Goal: Task Accomplishment & Management: Use online tool/utility

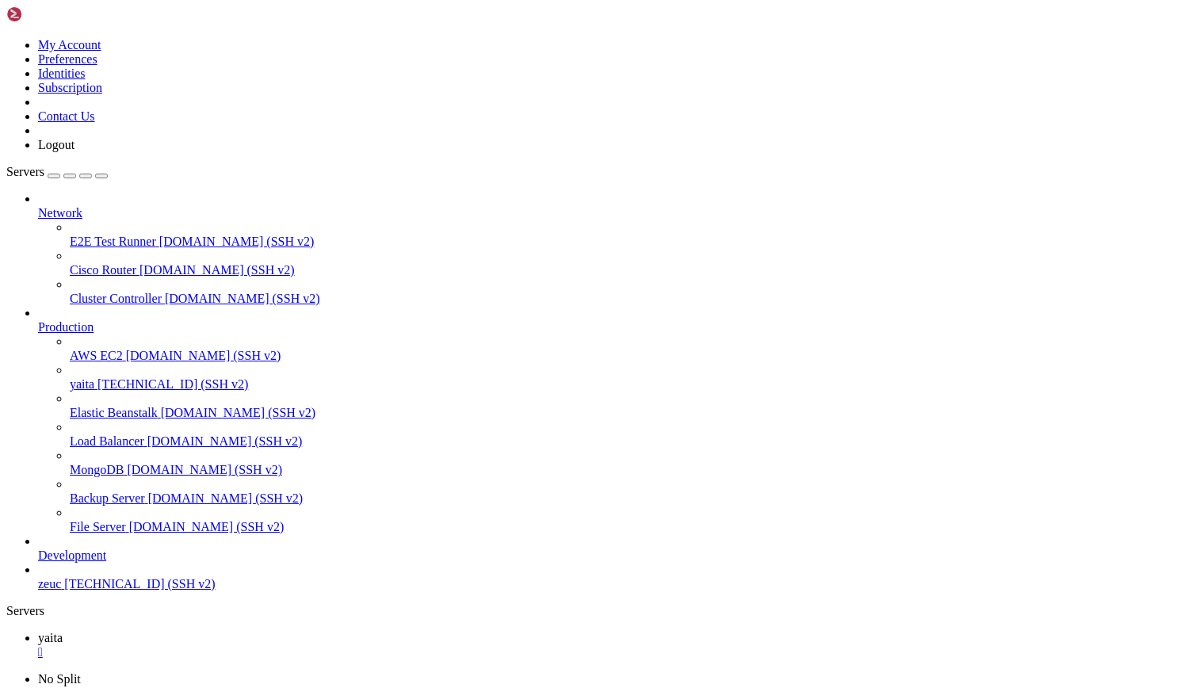
scroll to position [57738, 0]
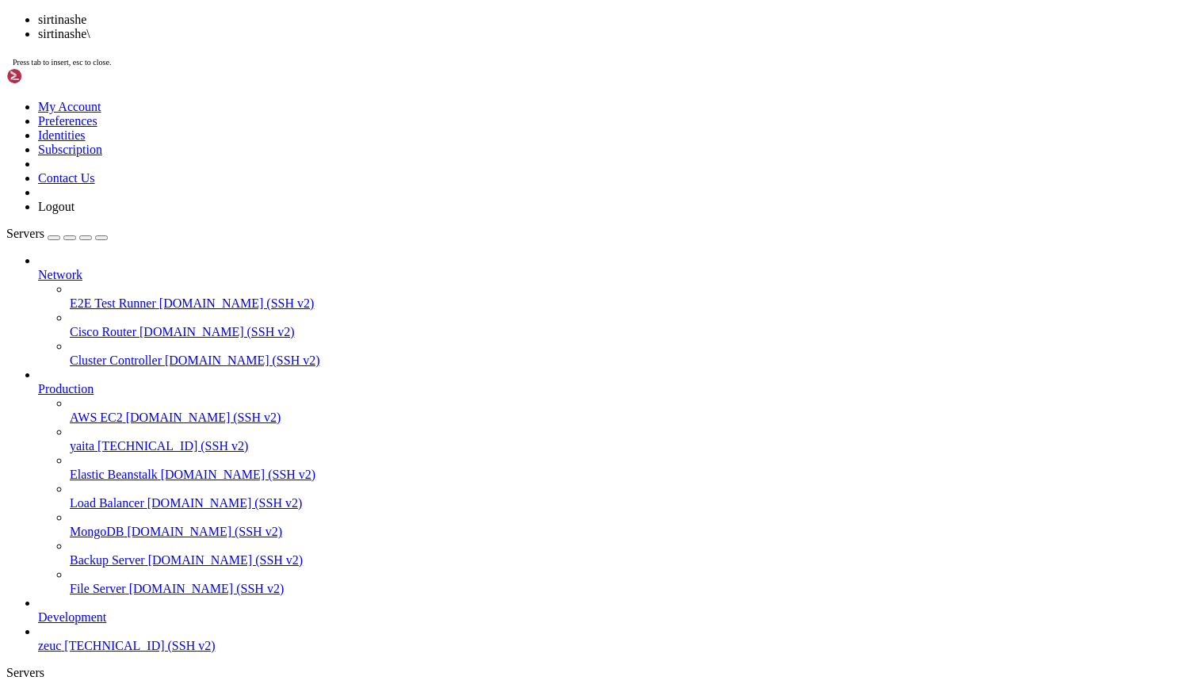
scroll to position [57779, 0]
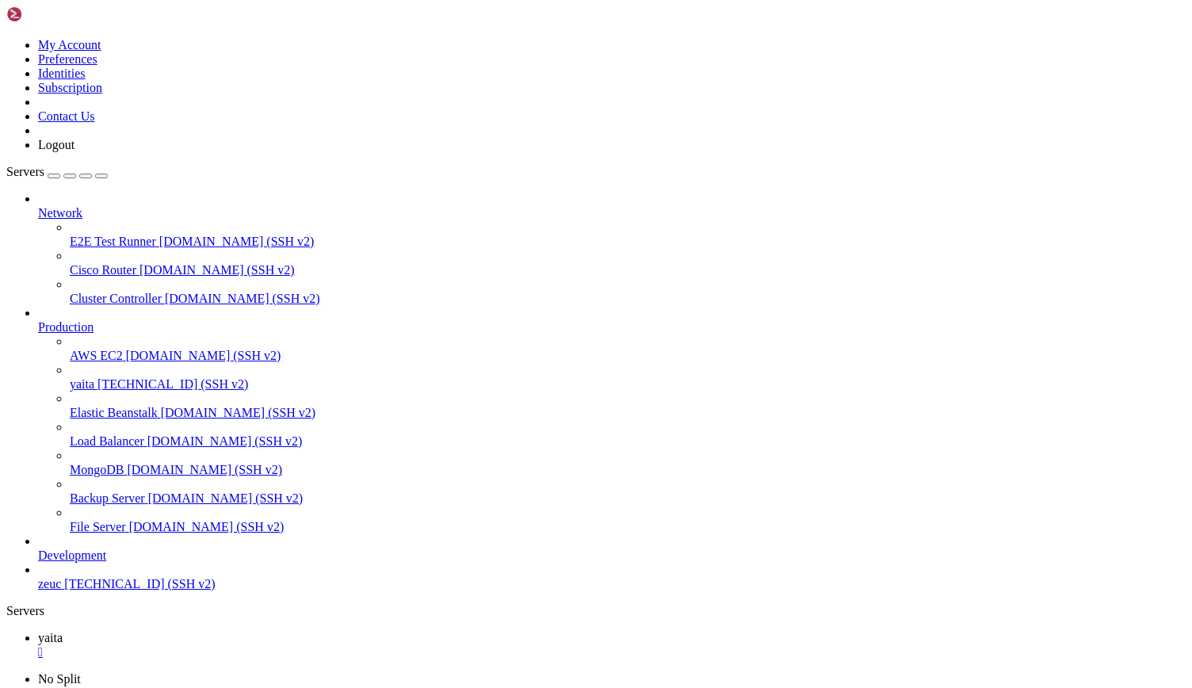
scroll to position [61647, 0]
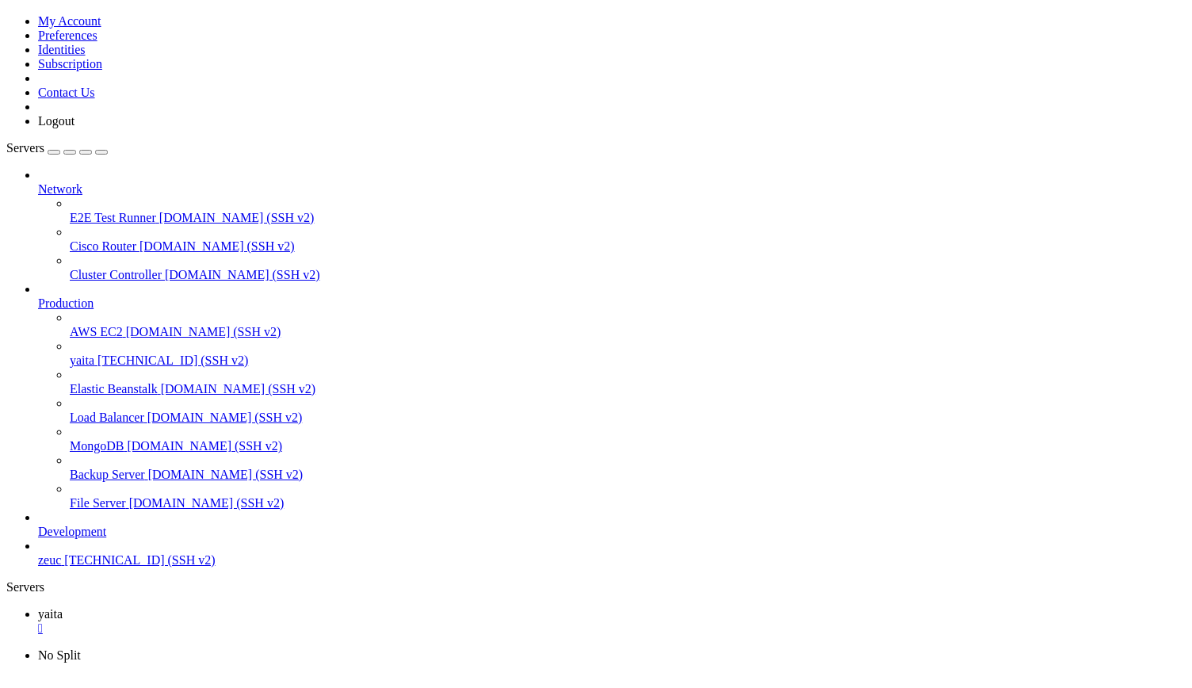
scroll to position [71998, 0]
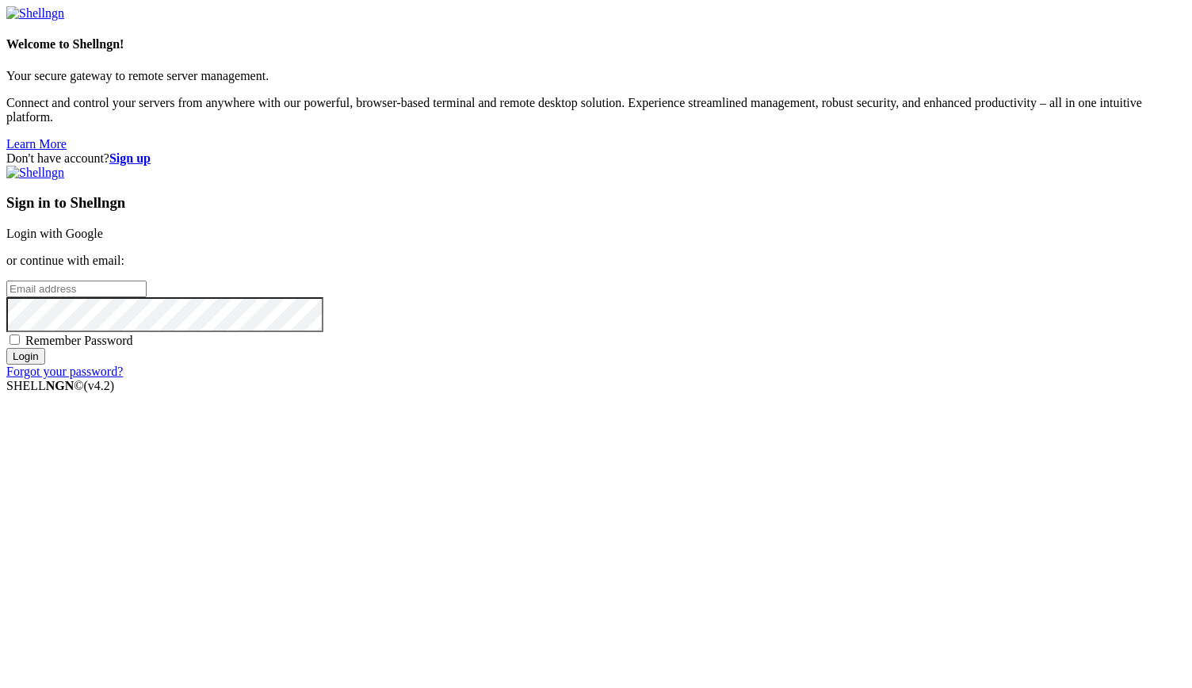
click at [103, 240] on link "Login with Google" at bounding box center [54, 233] width 97 height 13
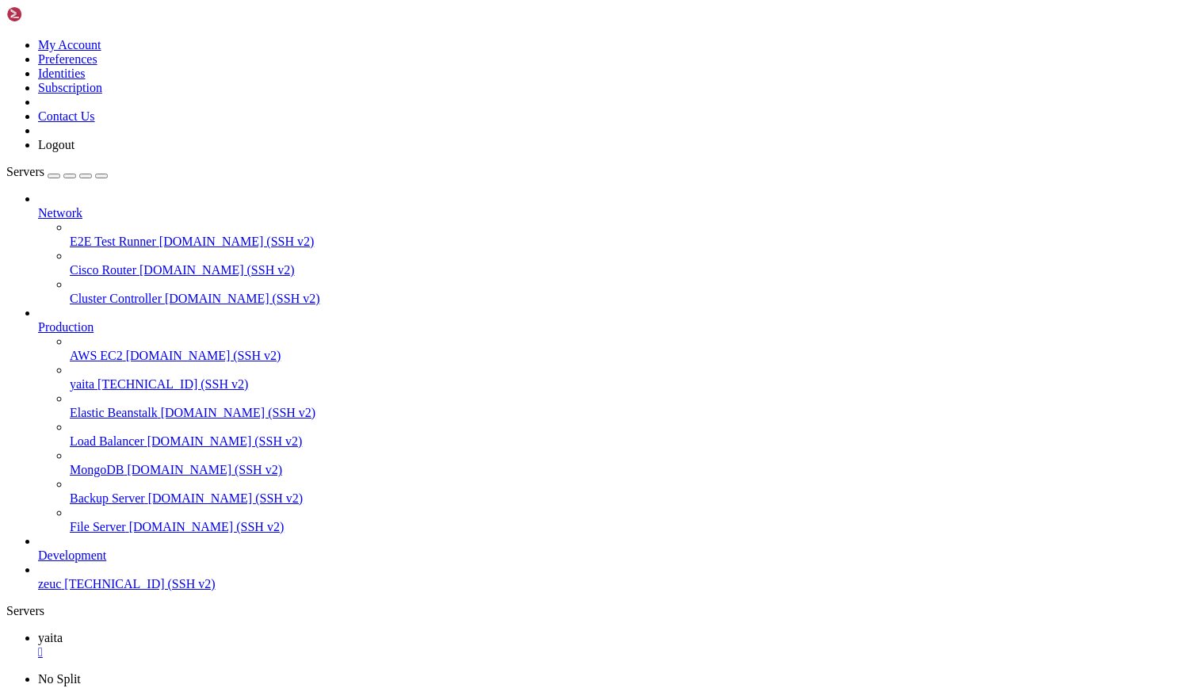
drag, startPoint x: 10, startPoint y: 1103, endPoint x: 316, endPoint y: 1112, distance: 306.1
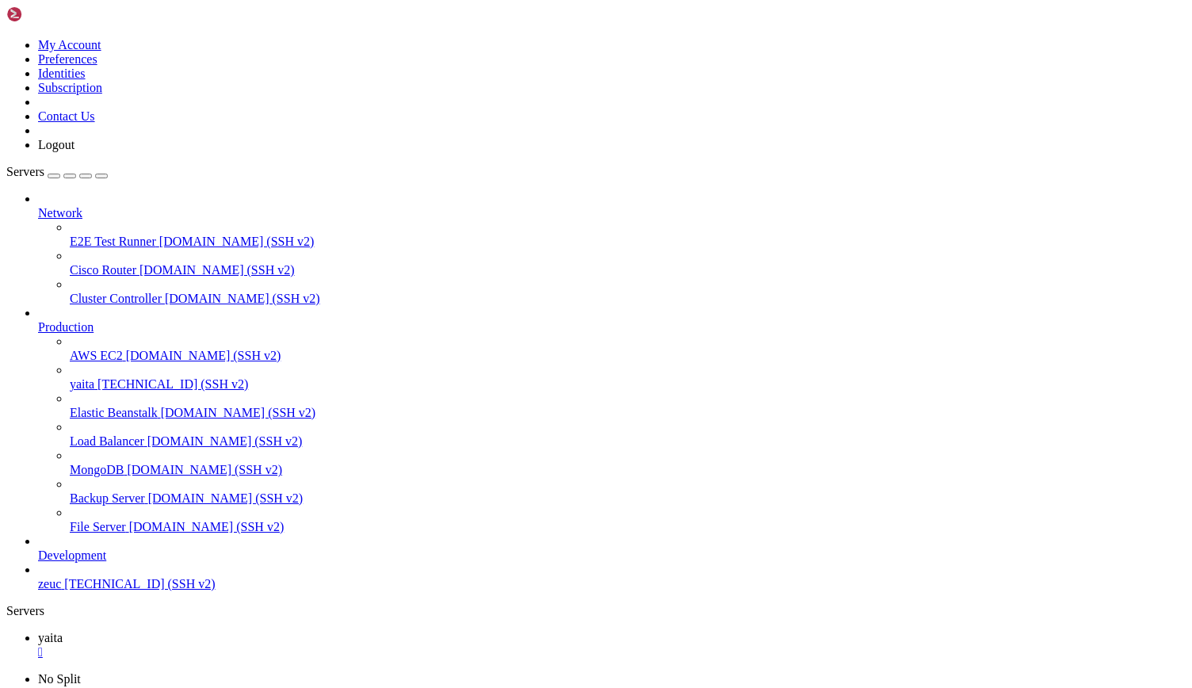
drag, startPoint x: 13, startPoint y: 1102, endPoint x: 159, endPoint y: 1114, distance: 146.4
copy div "ype `com.yaita.common.enums.PaymentMethod` from String "COLLECT": not one of th…"
